Goal: Communication & Community: Answer question/provide support

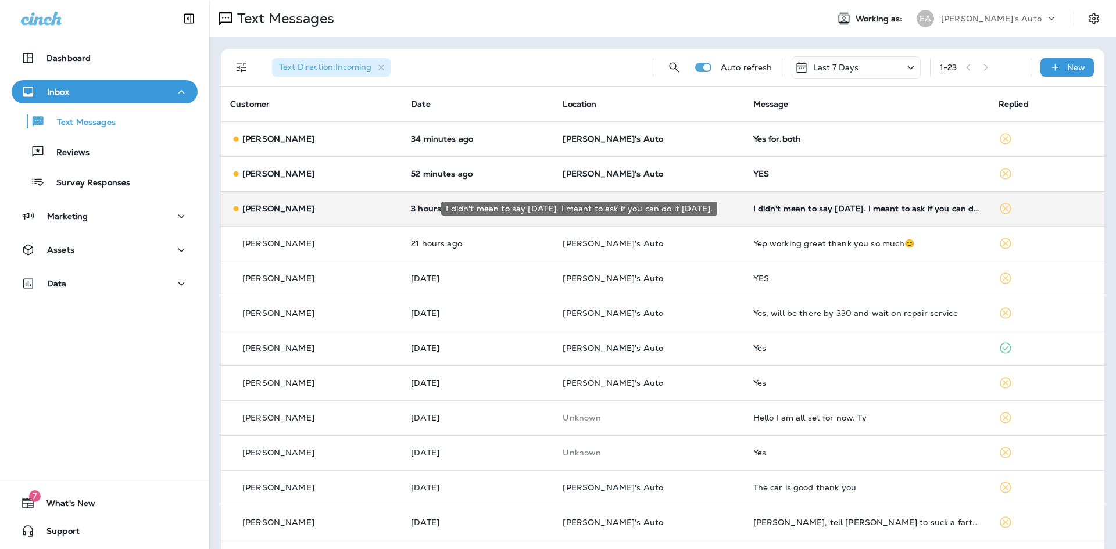
click at [753, 212] on div "I didn't mean to say [DATE]. I meant to ask if you can do it [DATE]." at bounding box center [866, 208] width 227 height 9
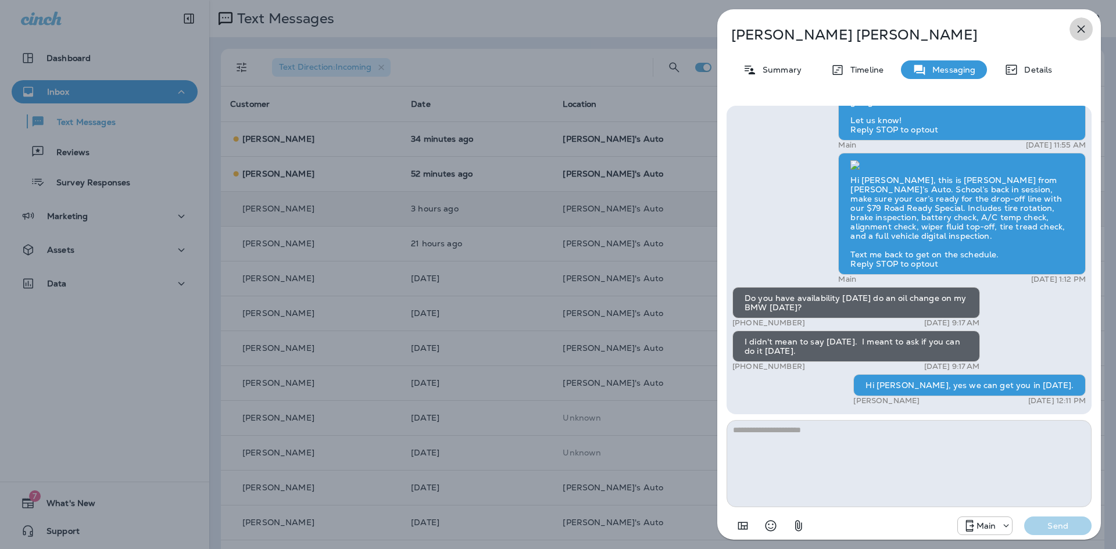
click at [1077, 29] on icon "button" at bounding box center [1081, 29] width 14 height 14
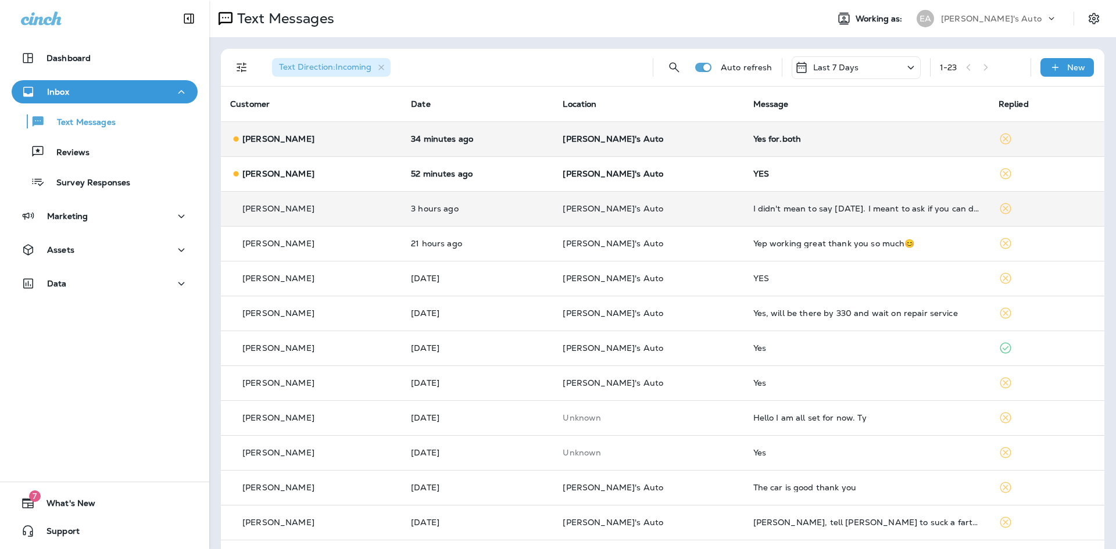
click at [665, 134] on p "[PERSON_NAME]'s Auto" at bounding box center [648, 138] width 171 height 9
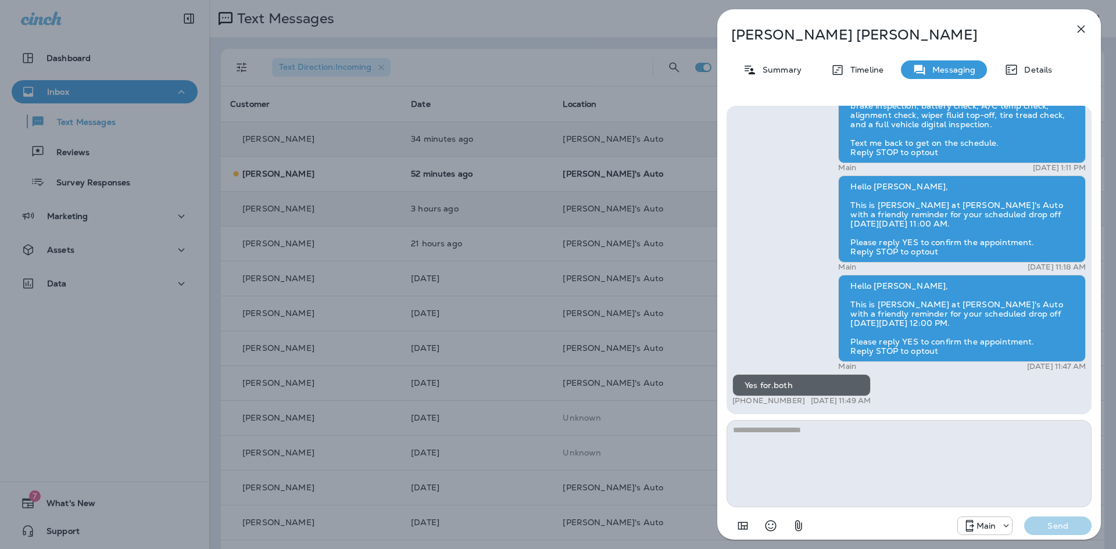
click at [1083, 28] on icon "button" at bounding box center [1081, 29] width 14 height 14
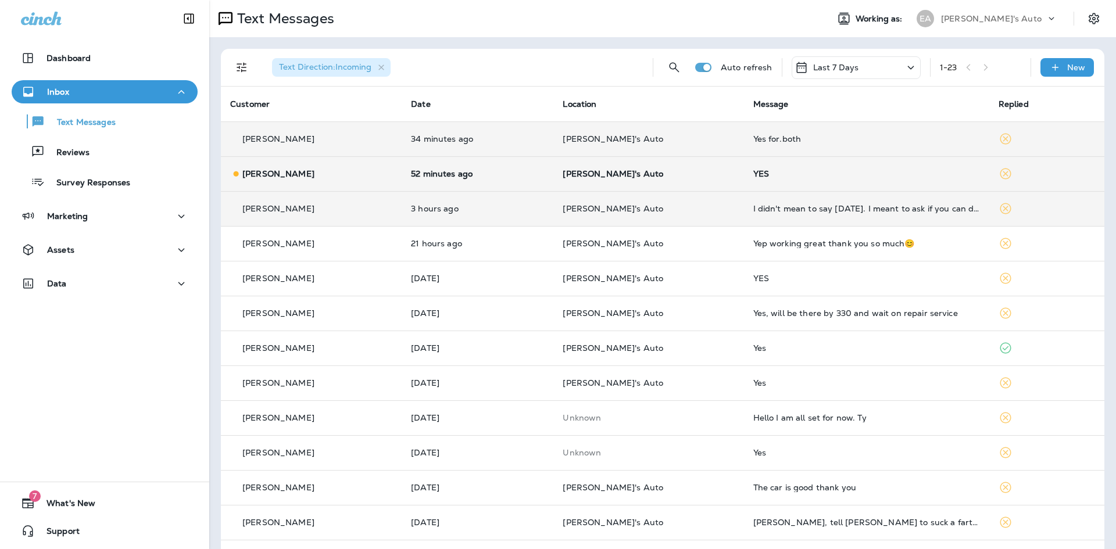
click at [768, 173] on div "YES" at bounding box center [866, 173] width 227 height 9
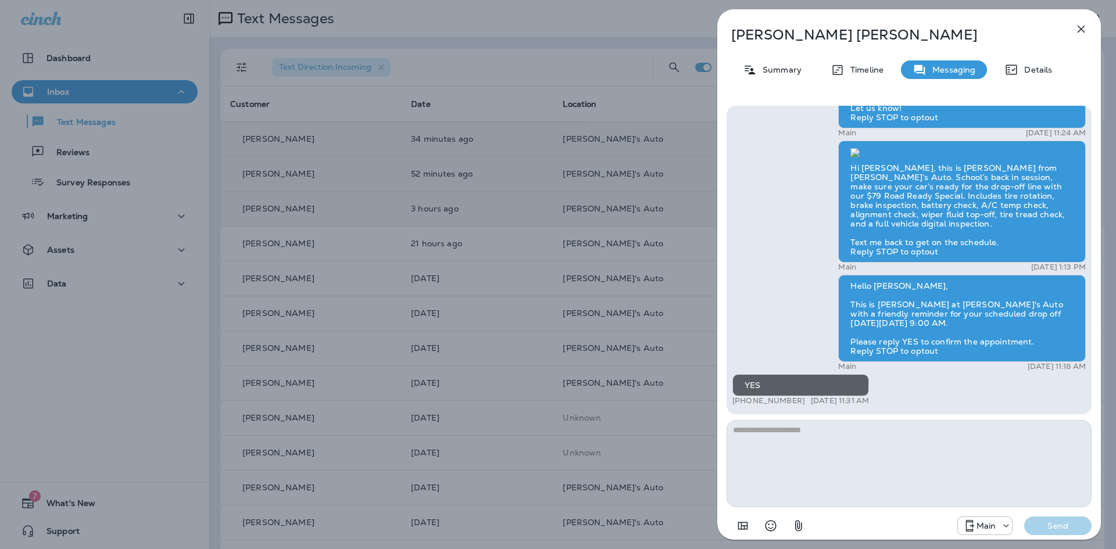
click at [1073, 27] on button "button" at bounding box center [1080, 28] width 23 height 23
